Goal: Book appointment/travel/reservation

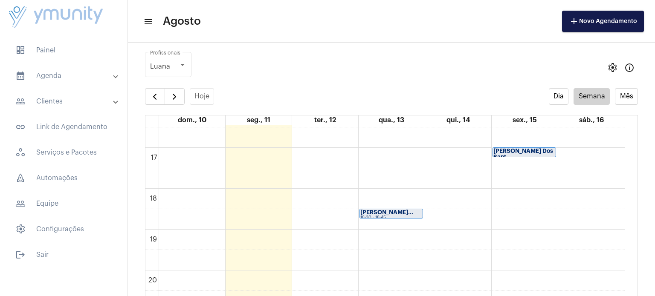
scroll to position [687, 0]
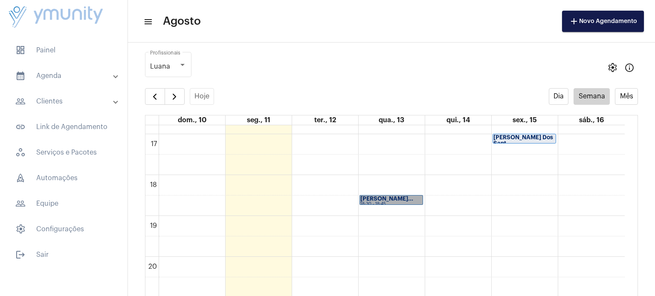
drag, startPoint x: 383, startPoint y: 199, endPoint x: 365, endPoint y: 199, distance: 17.9
click at [365, 199] on link "[PERSON_NAME]... 18:30 - 18:45" at bounding box center [391, 200] width 64 height 10
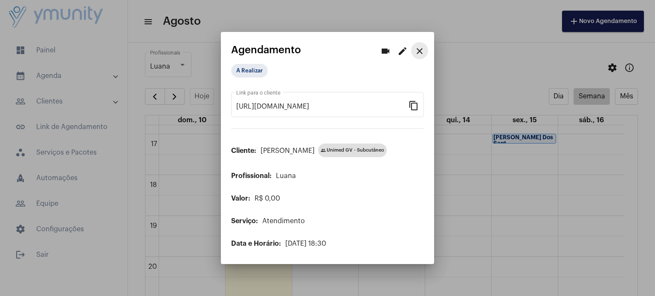
click at [420, 50] on mat-icon "close" at bounding box center [419, 51] width 10 height 10
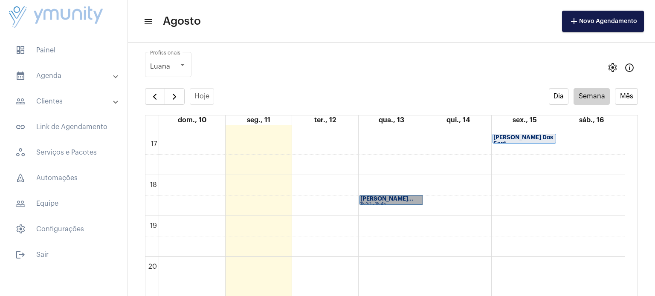
click at [413, 200] on link "[PERSON_NAME]... 18:30 - 18:45" at bounding box center [391, 200] width 64 height 10
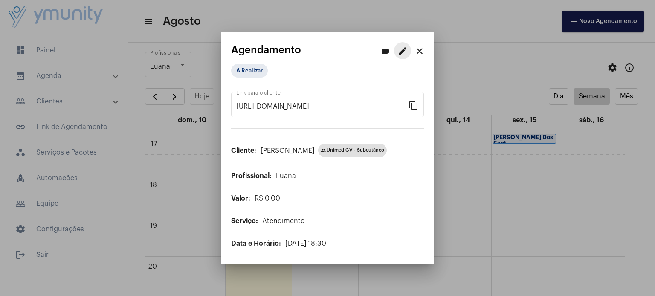
click at [404, 52] on mat-icon "edit" at bounding box center [402, 51] width 10 height 10
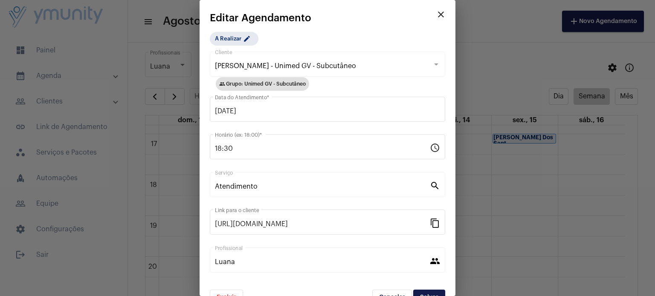
scroll to position [19, 0]
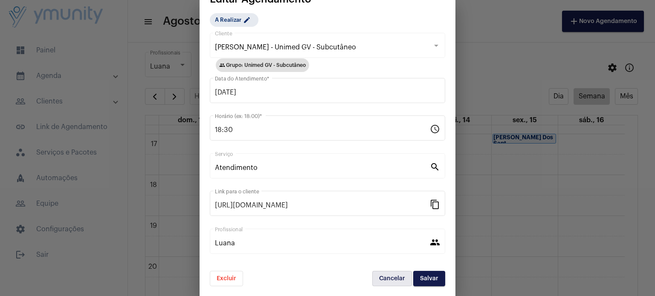
click at [385, 279] on span "Cancelar" at bounding box center [392, 279] width 26 height 6
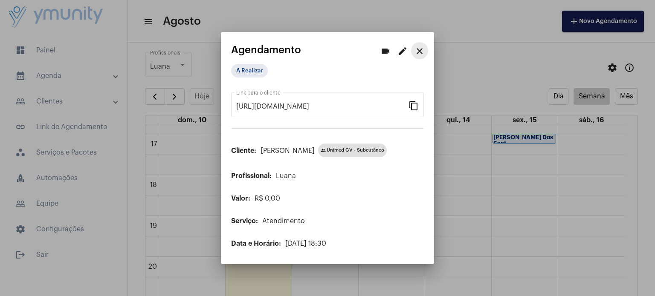
click at [421, 56] on mat-icon "close" at bounding box center [419, 51] width 10 height 10
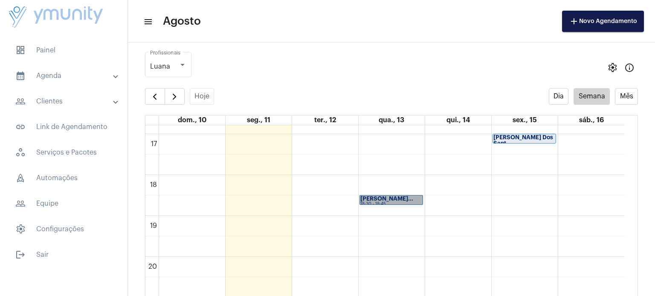
click at [391, 197] on link "[PERSON_NAME]... 18:30 - 18:45" at bounding box center [391, 200] width 64 height 10
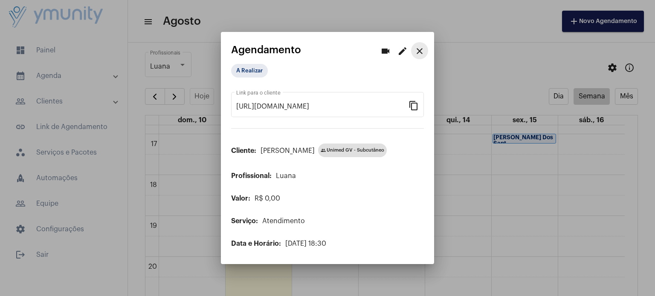
click at [418, 49] on mat-icon "close" at bounding box center [419, 51] width 10 height 10
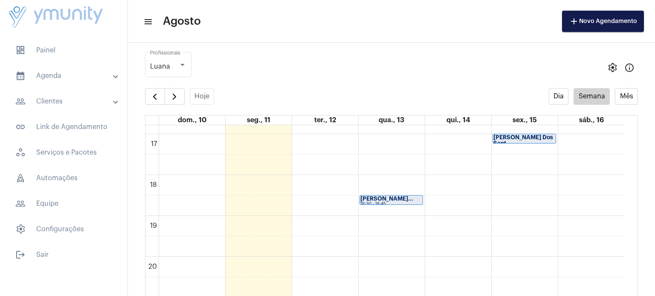
click at [46, 71] on mat-panel-title "calendar_month_outlined Agenda" at bounding box center [64, 76] width 98 height 10
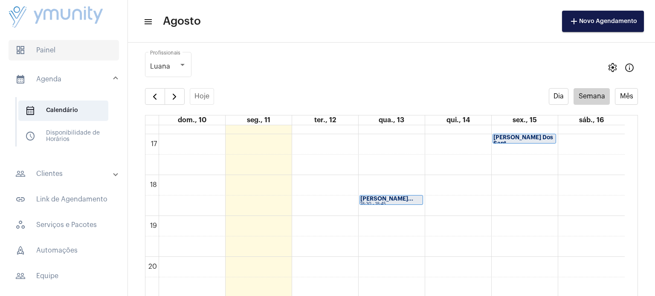
click at [52, 47] on span "dashboard Painel" at bounding box center [64, 50] width 110 height 20
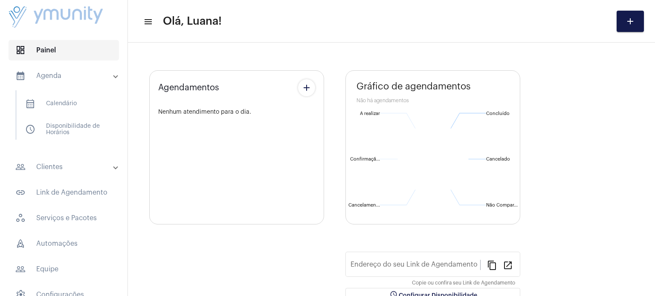
type input "[URL][DOMAIN_NAME]"
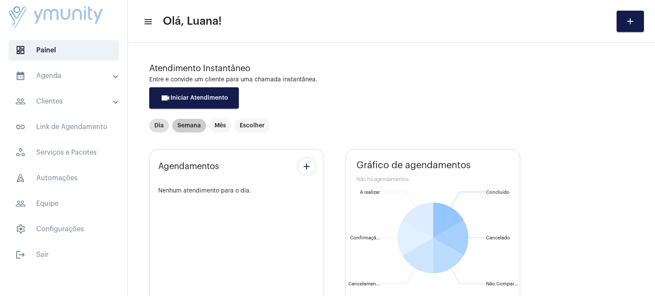
click at [198, 125] on mat-chip "Semana" at bounding box center [189, 126] width 34 height 14
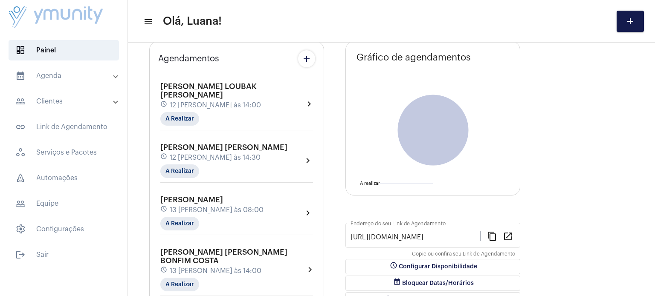
scroll to position [159, 0]
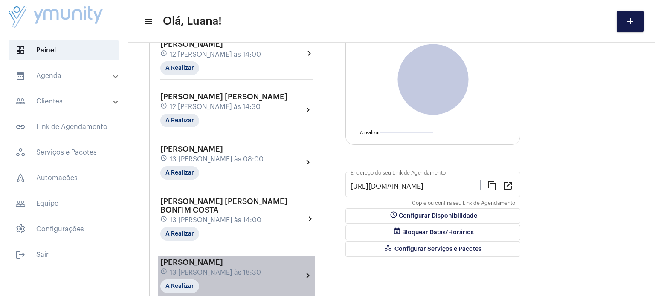
click at [303, 271] on mat-icon "chevron_right" at bounding box center [308, 276] width 10 height 10
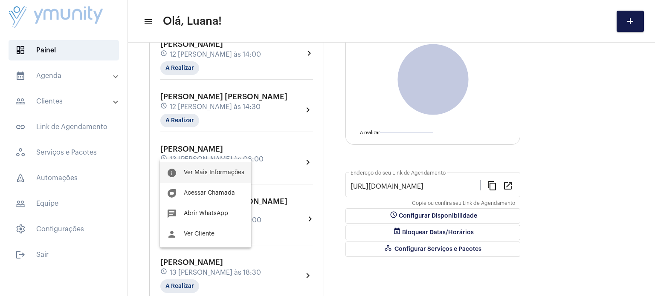
click at [215, 172] on span "Ver Mais Informações" at bounding box center [214, 173] width 61 height 6
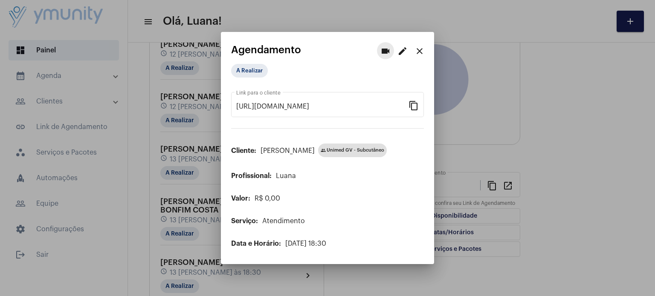
click at [385, 53] on mat-icon "videocam" at bounding box center [385, 51] width 10 height 10
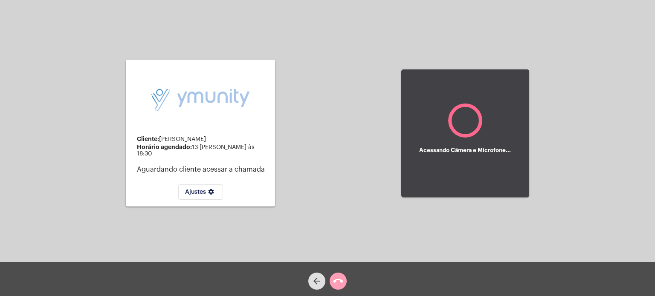
click at [339, 283] on mat-icon "call_end" at bounding box center [338, 281] width 10 height 10
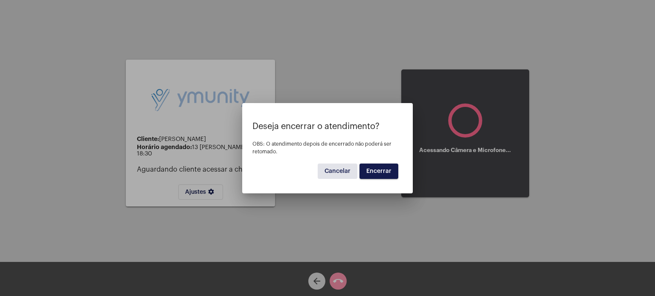
click at [379, 172] on span "Encerrar" at bounding box center [378, 171] width 25 height 6
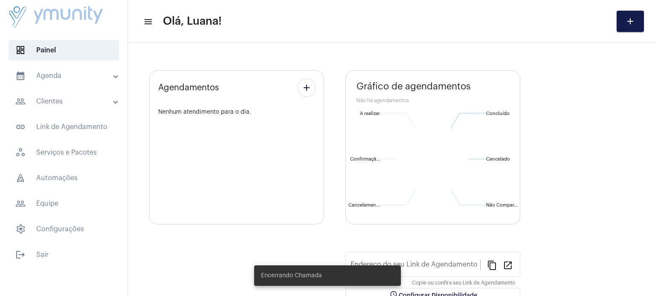
type input "[URL][DOMAIN_NAME]"
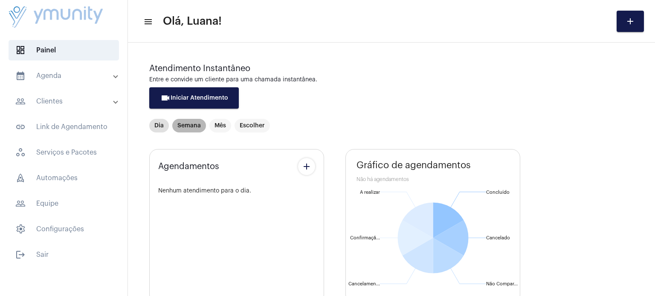
click at [187, 126] on mat-chip "Semana" at bounding box center [189, 126] width 34 height 14
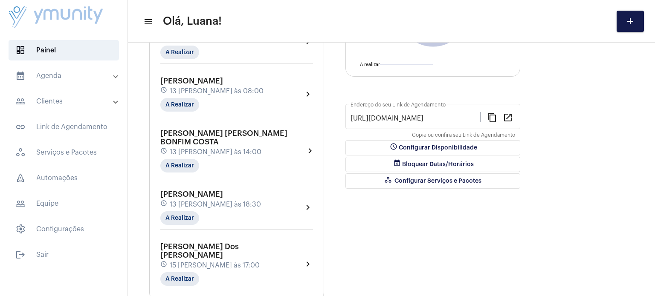
scroll to position [233, 0]
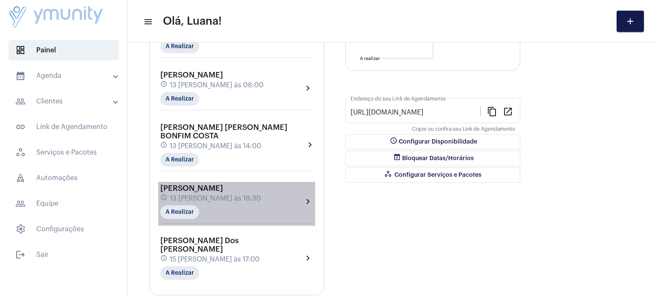
click at [311, 196] on mat-icon "chevron_right" at bounding box center [308, 201] width 10 height 10
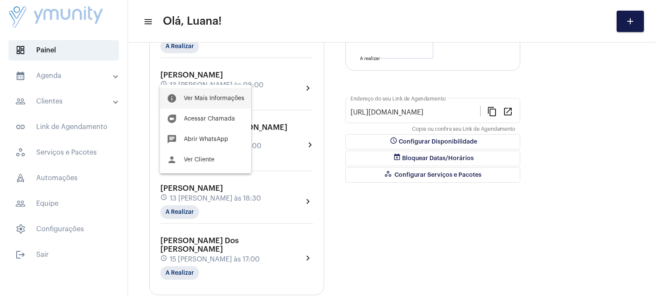
click at [212, 95] on span "Ver Mais Informações" at bounding box center [214, 98] width 61 height 6
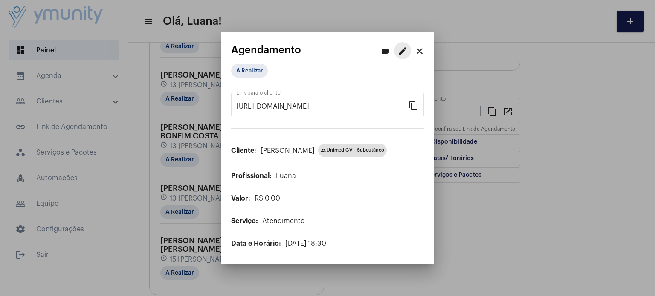
click at [404, 53] on mat-icon "edit" at bounding box center [402, 51] width 10 height 10
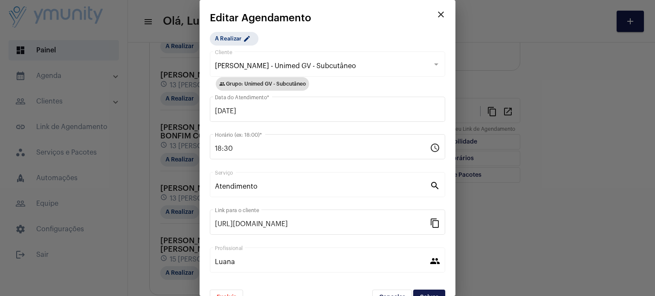
scroll to position [19, 0]
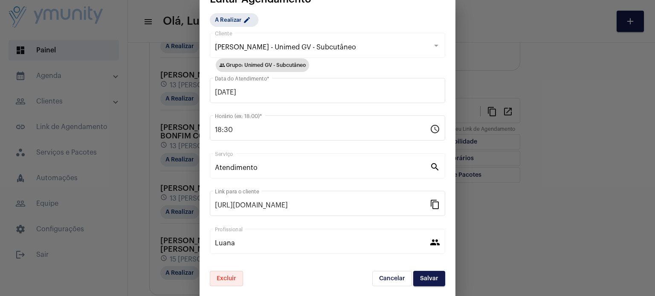
click at [232, 277] on span "Excluir" at bounding box center [227, 279] width 20 height 6
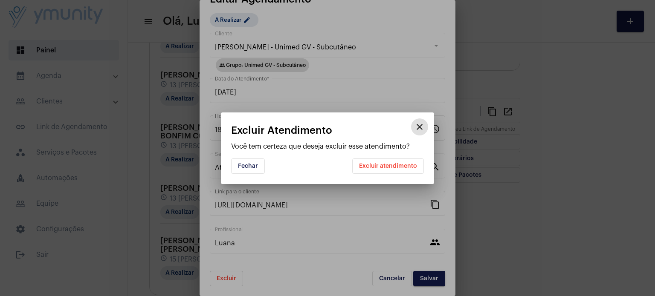
click at [404, 161] on button "Excluir atendimento" at bounding box center [388, 166] width 72 height 15
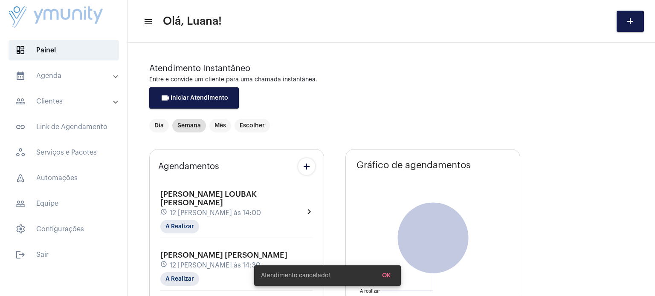
click at [51, 76] on mat-panel-title "calendar_month_outlined Agenda" at bounding box center [64, 76] width 98 height 10
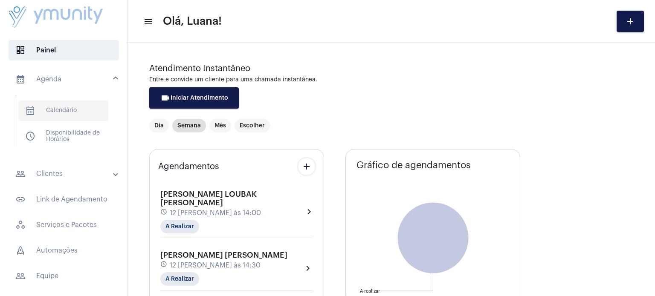
click at [53, 112] on span "calendar_month_outlined Calendário" at bounding box center [63, 111] width 90 height 20
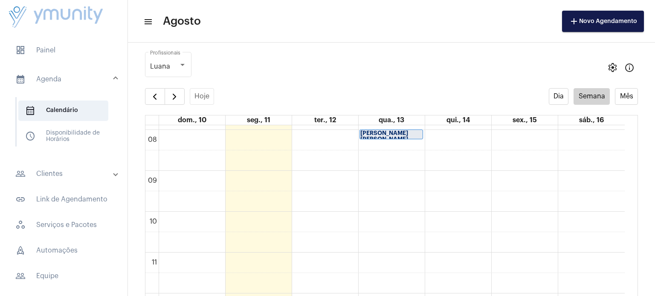
scroll to position [320, 0]
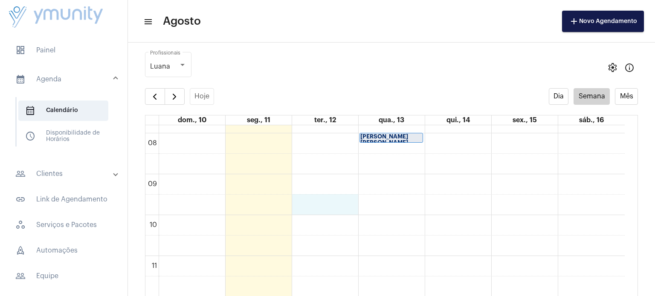
click at [331, 210] on div "00 01 02 03 04 05 06 07 08 09 10 11 12 13 14 15 16 17 18 19 20 21 22 23 [PERSON…" at bounding box center [384, 297] width 479 height 982
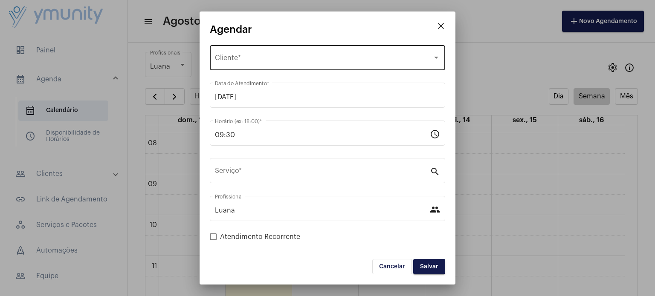
click at [237, 58] on span "Selecione o Cliente" at bounding box center [323, 60] width 217 height 8
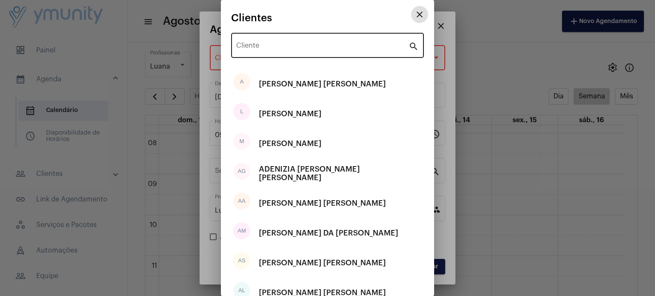
click at [278, 47] on input "Cliente" at bounding box center [322, 47] width 172 height 8
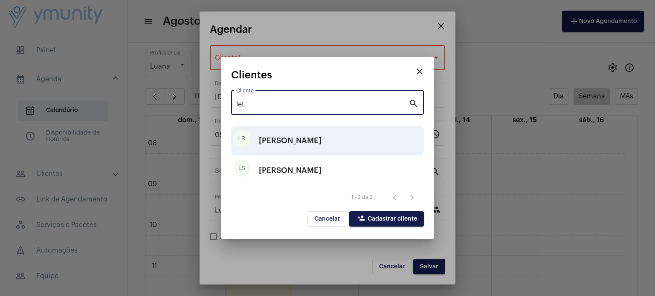
type input "let"
click at [307, 148] on div "[PERSON_NAME]" at bounding box center [290, 141] width 63 height 26
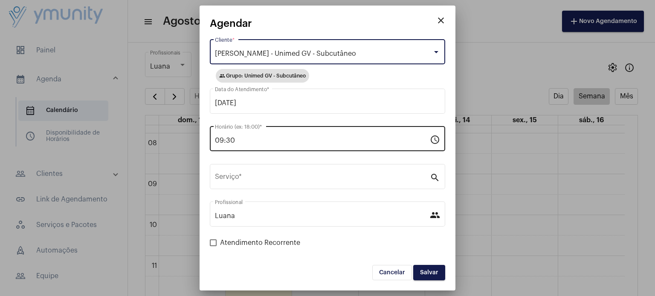
click at [299, 138] on input "09:30" at bounding box center [322, 141] width 215 height 8
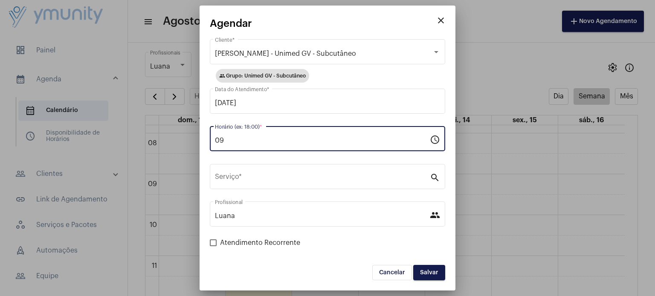
type input "0"
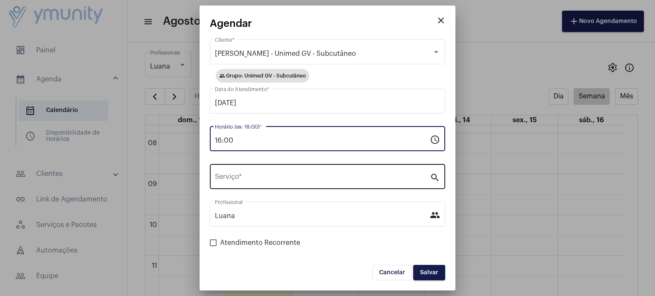
type input "16:00"
click at [249, 182] on div "Serviço *" at bounding box center [322, 175] width 215 height 27
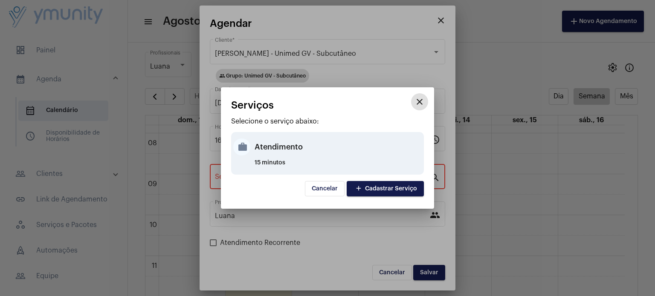
click at [263, 156] on div "Atendimento" at bounding box center [337, 147] width 167 height 26
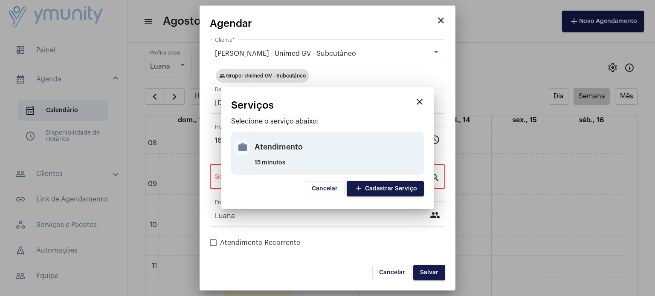
type input "Atendimento"
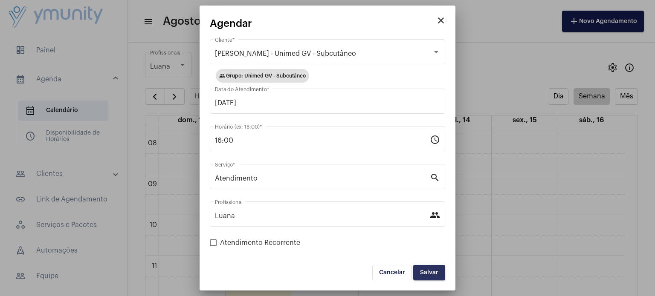
click at [431, 276] on button "Salvar" at bounding box center [429, 272] width 32 height 15
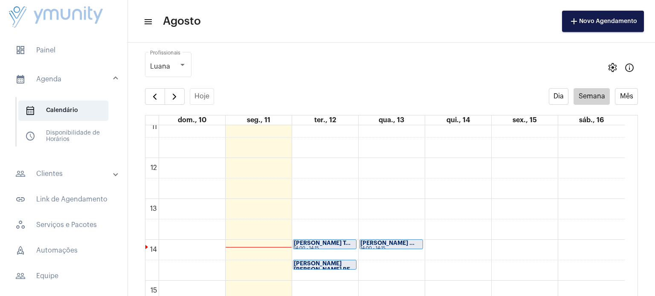
scroll to position [460, 0]
